Goal: Understand process/instructions

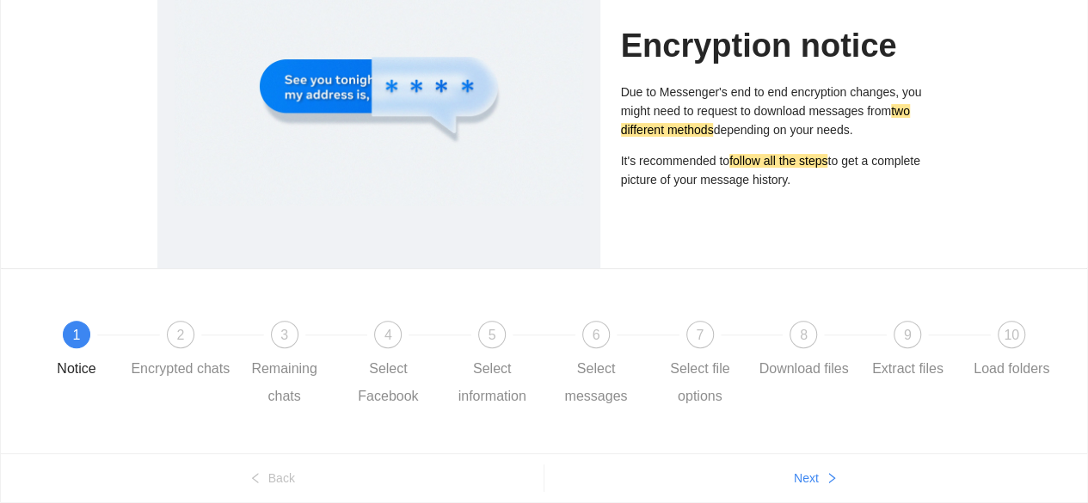
scroll to position [218, 0]
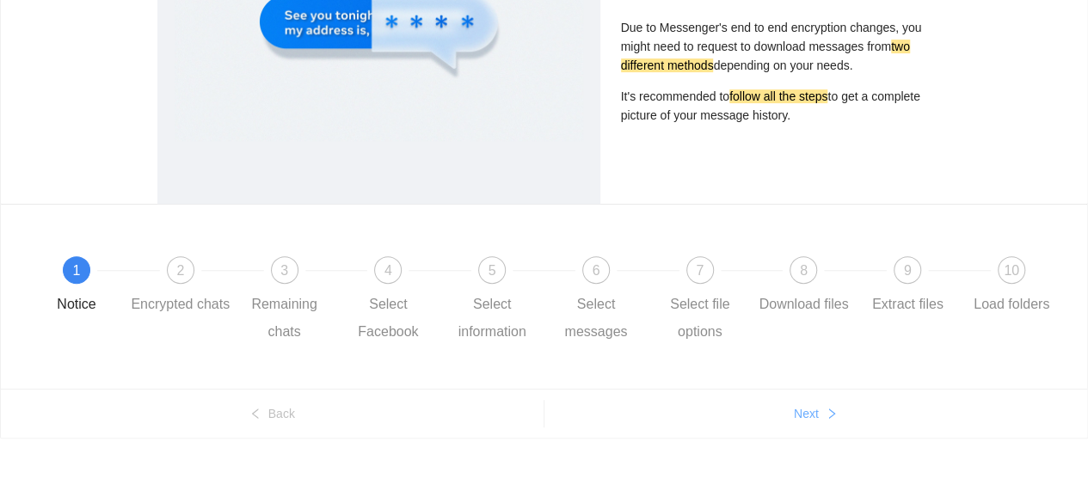
click at [813, 412] on span "Next" at bounding box center [806, 413] width 25 height 19
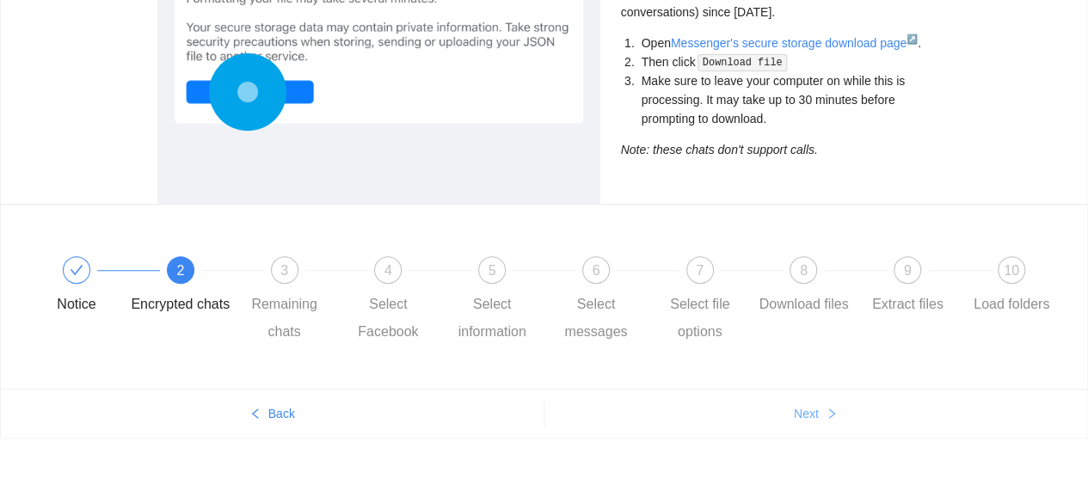
click at [824, 411] on button "Next" at bounding box center [816, 414] width 544 height 28
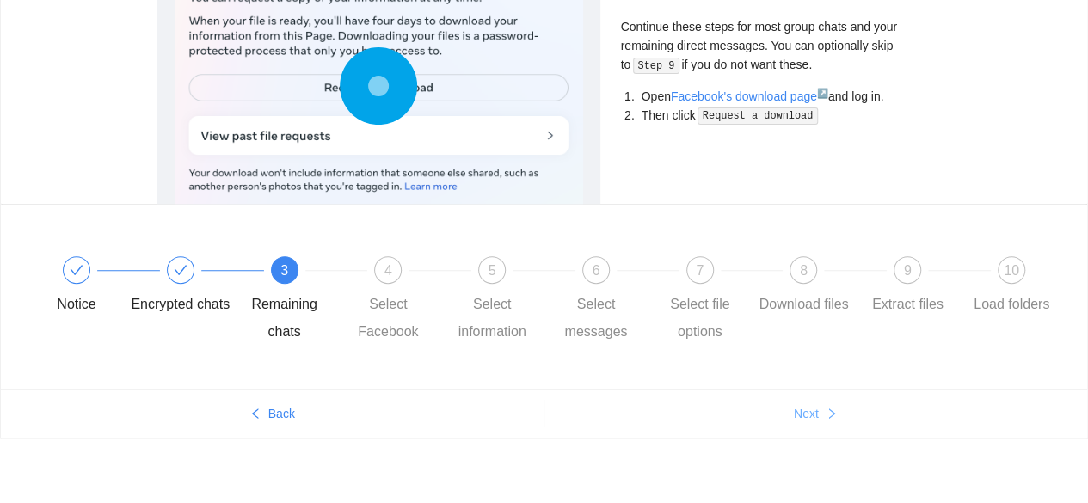
click at [821, 412] on button "Next" at bounding box center [816, 414] width 544 height 28
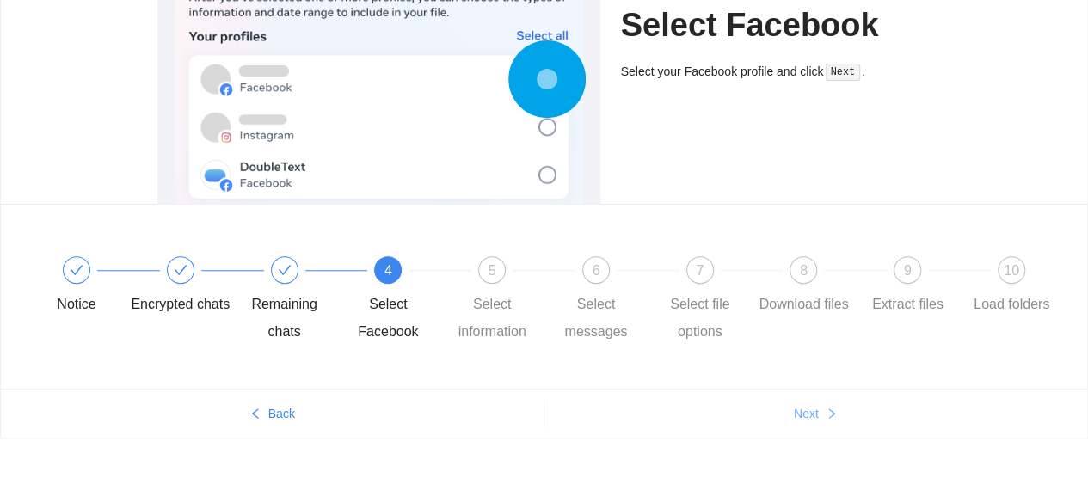
click at [821, 419] on button "Next" at bounding box center [816, 414] width 544 height 28
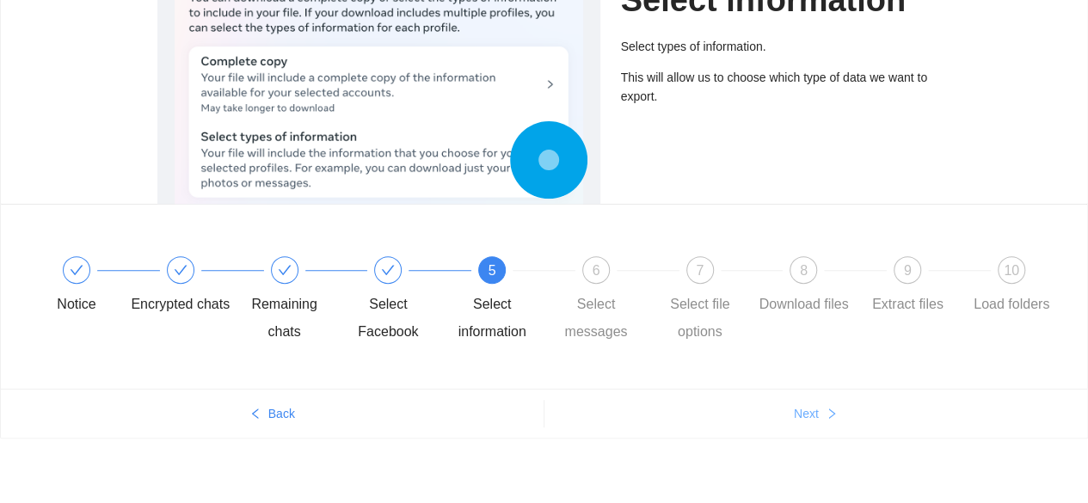
click at [820, 422] on button "Next" at bounding box center [816, 414] width 544 height 28
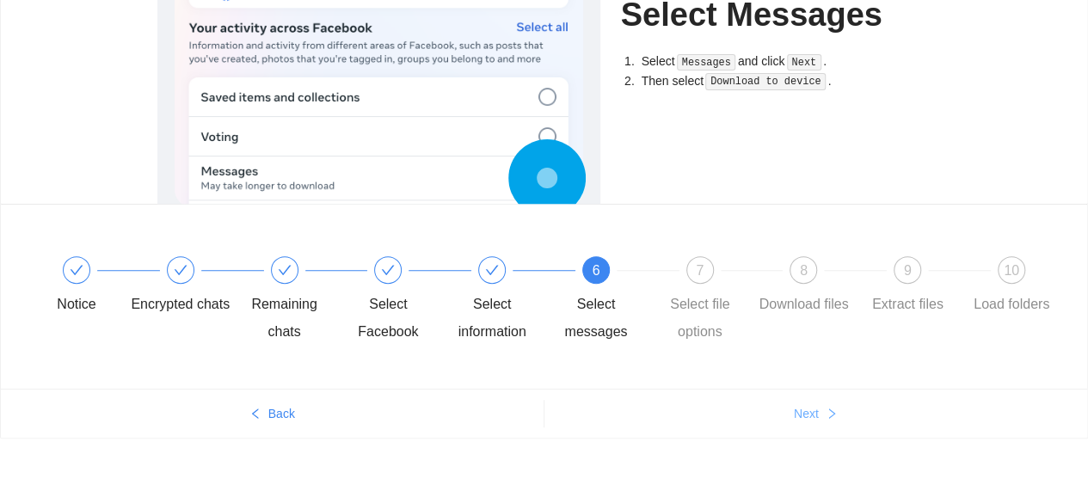
click at [820, 424] on button "Next" at bounding box center [816, 414] width 544 height 28
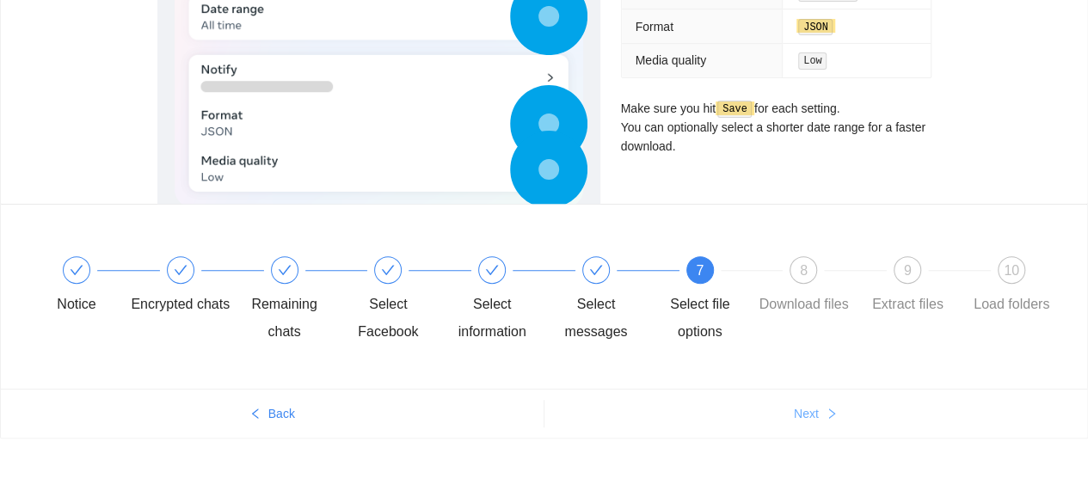
click at [820, 424] on button "Next" at bounding box center [816, 414] width 544 height 28
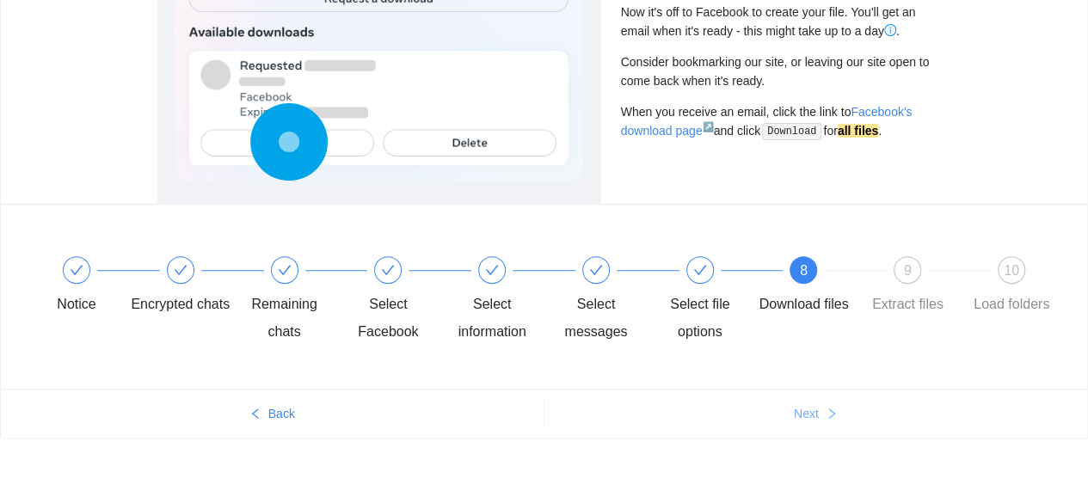
click at [820, 424] on button "Next" at bounding box center [816, 414] width 544 height 28
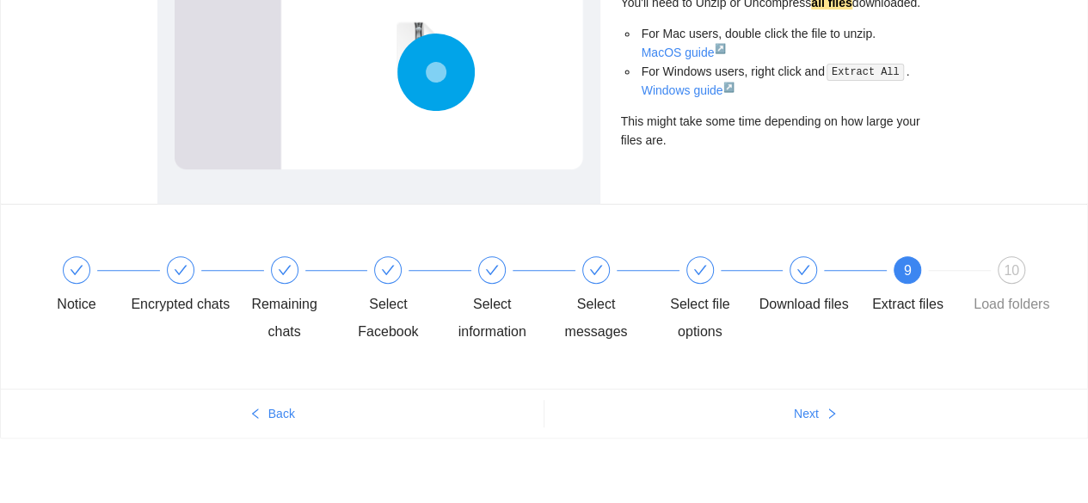
click at [820, 427] on ul "Back Next" at bounding box center [544, 413] width 1086 height 49
click at [818, 395] on ul "Back Next" at bounding box center [544, 413] width 1086 height 49
click at [820, 402] on button "Next" at bounding box center [816, 414] width 544 height 28
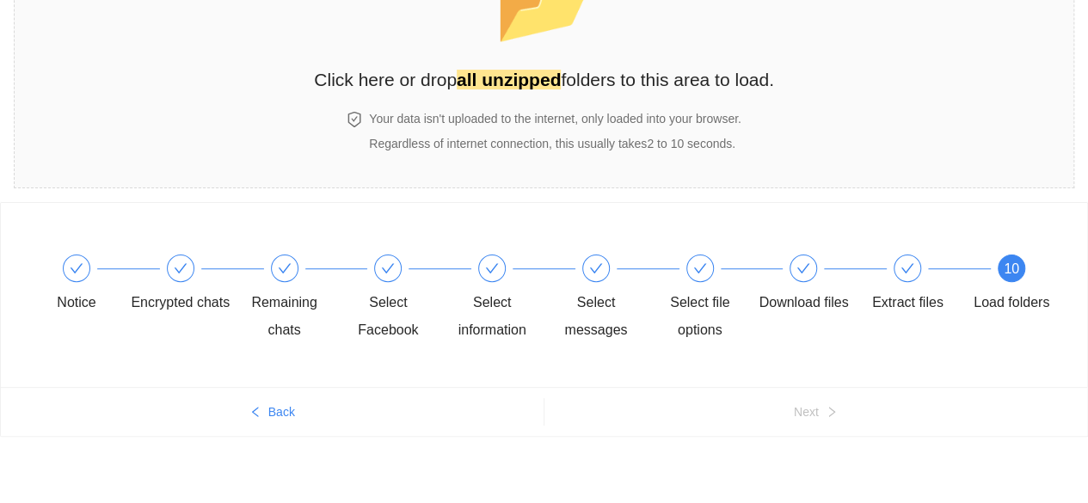
scroll to position [144, 0]
click at [273, 422] on button "Back" at bounding box center [272, 414] width 543 height 28
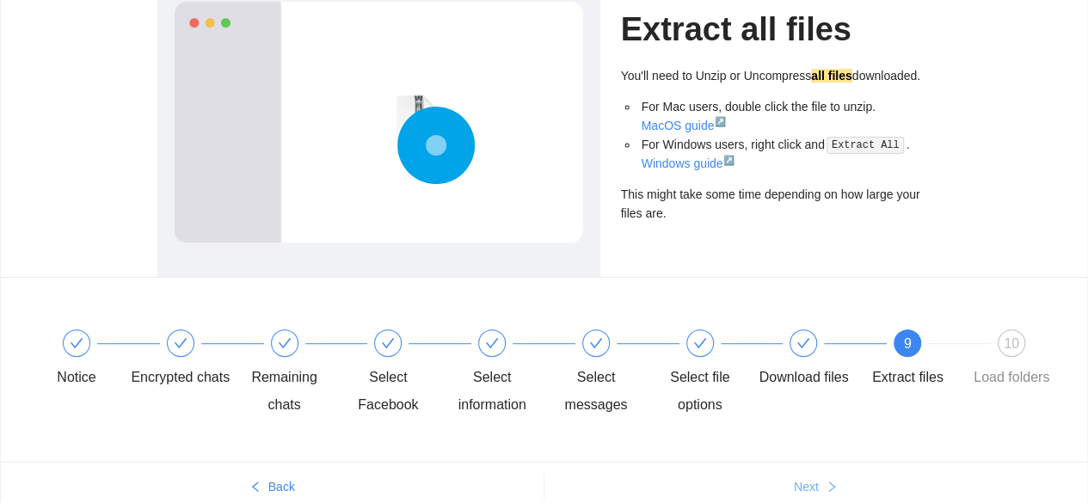
click at [812, 487] on span "Next" at bounding box center [806, 486] width 25 height 19
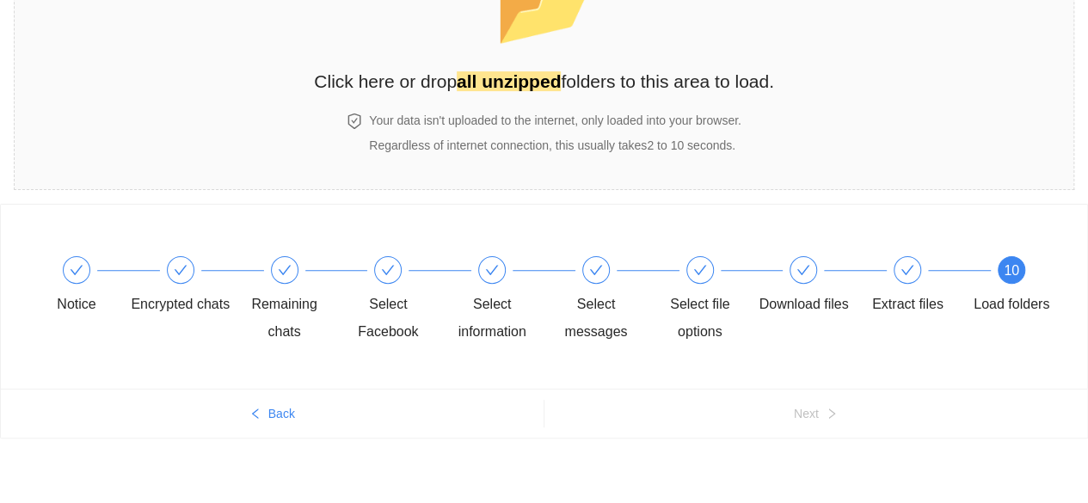
click at [812, 487] on div "Notice Encrypted chats Remaining chats Select Facebook Select information Selec…" at bounding box center [544, 354] width 1088 height 301
click at [559, 40] on span "📂" at bounding box center [543, 4] width 99 height 88
